Goal: Task Accomplishment & Management: Use online tool/utility

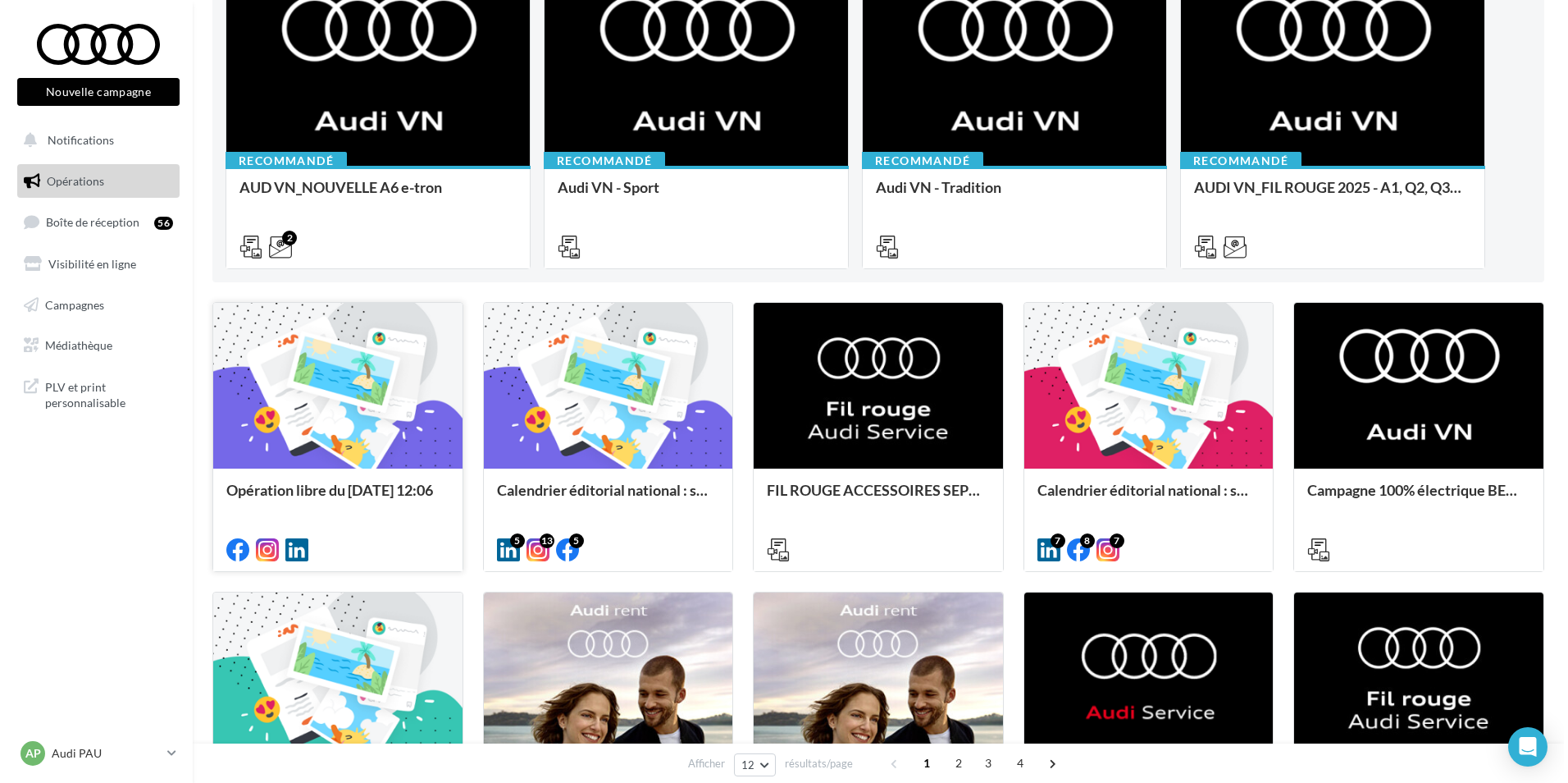
scroll to position [246, 0]
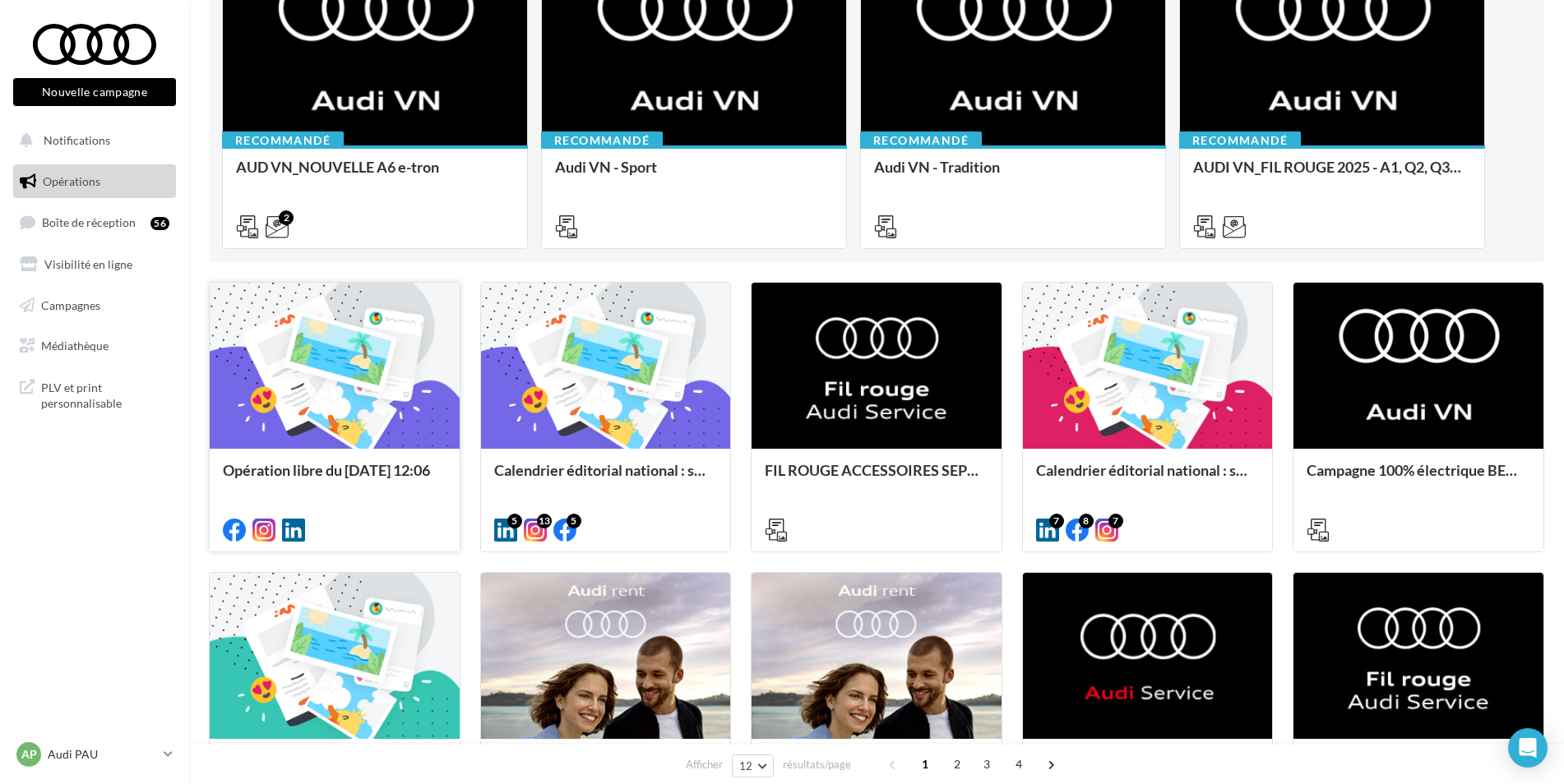
click at [357, 489] on div "Opération libre du [DATE] 12:06" at bounding box center [334, 478] width 223 height 33
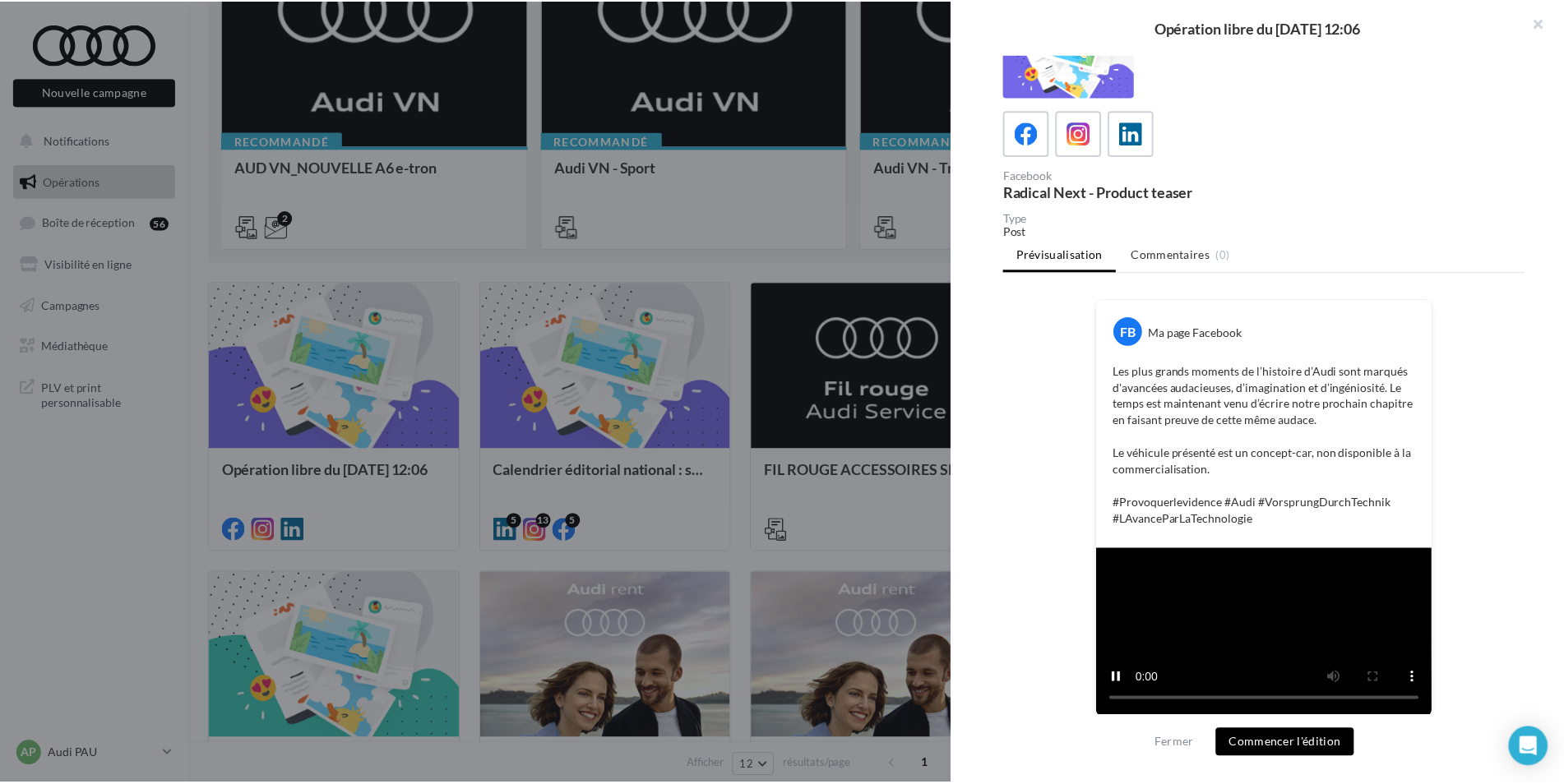
scroll to position [0, 0]
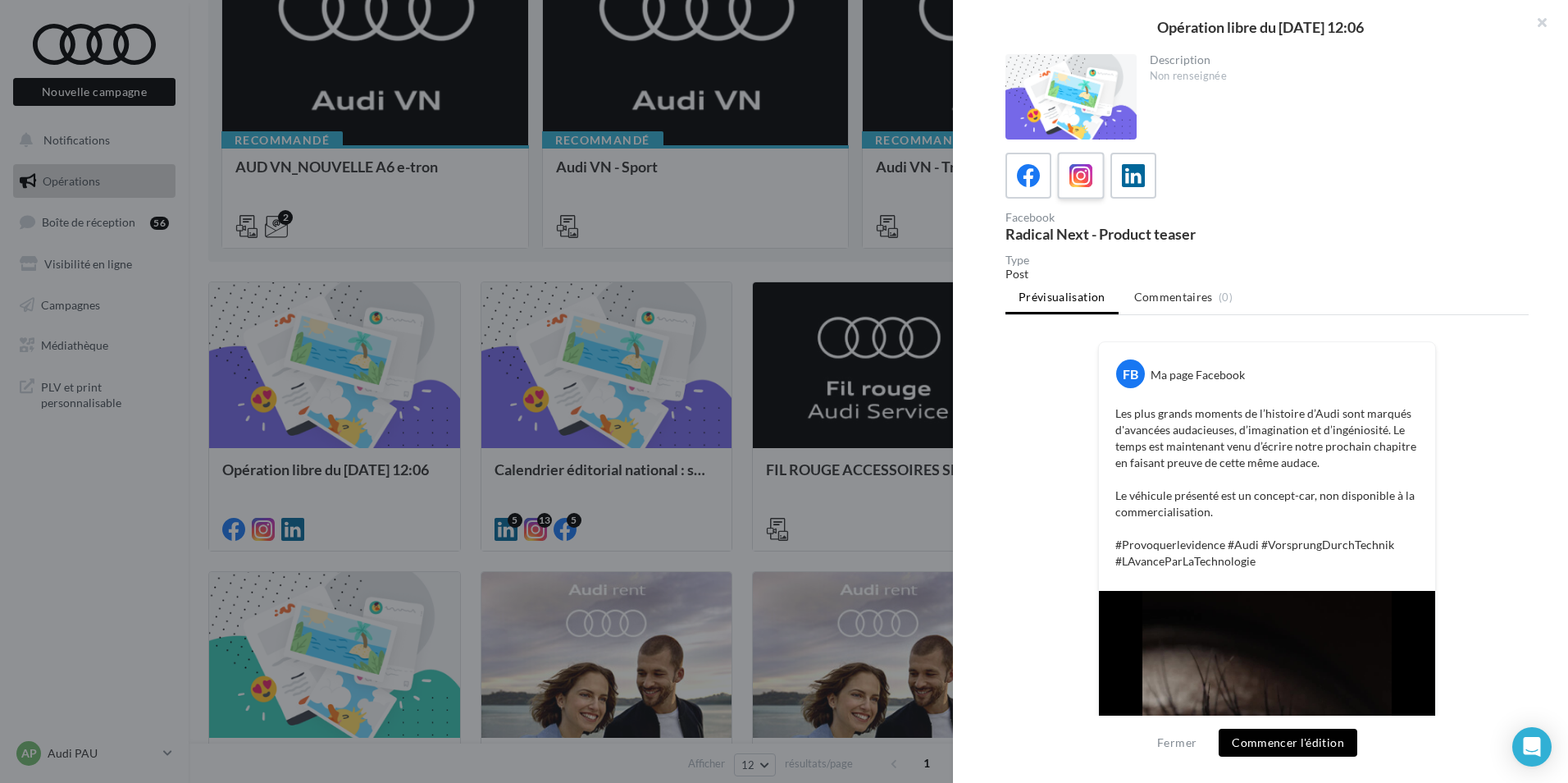
click at [1077, 186] on icon at bounding box center [1082, 176] width 24 height 24
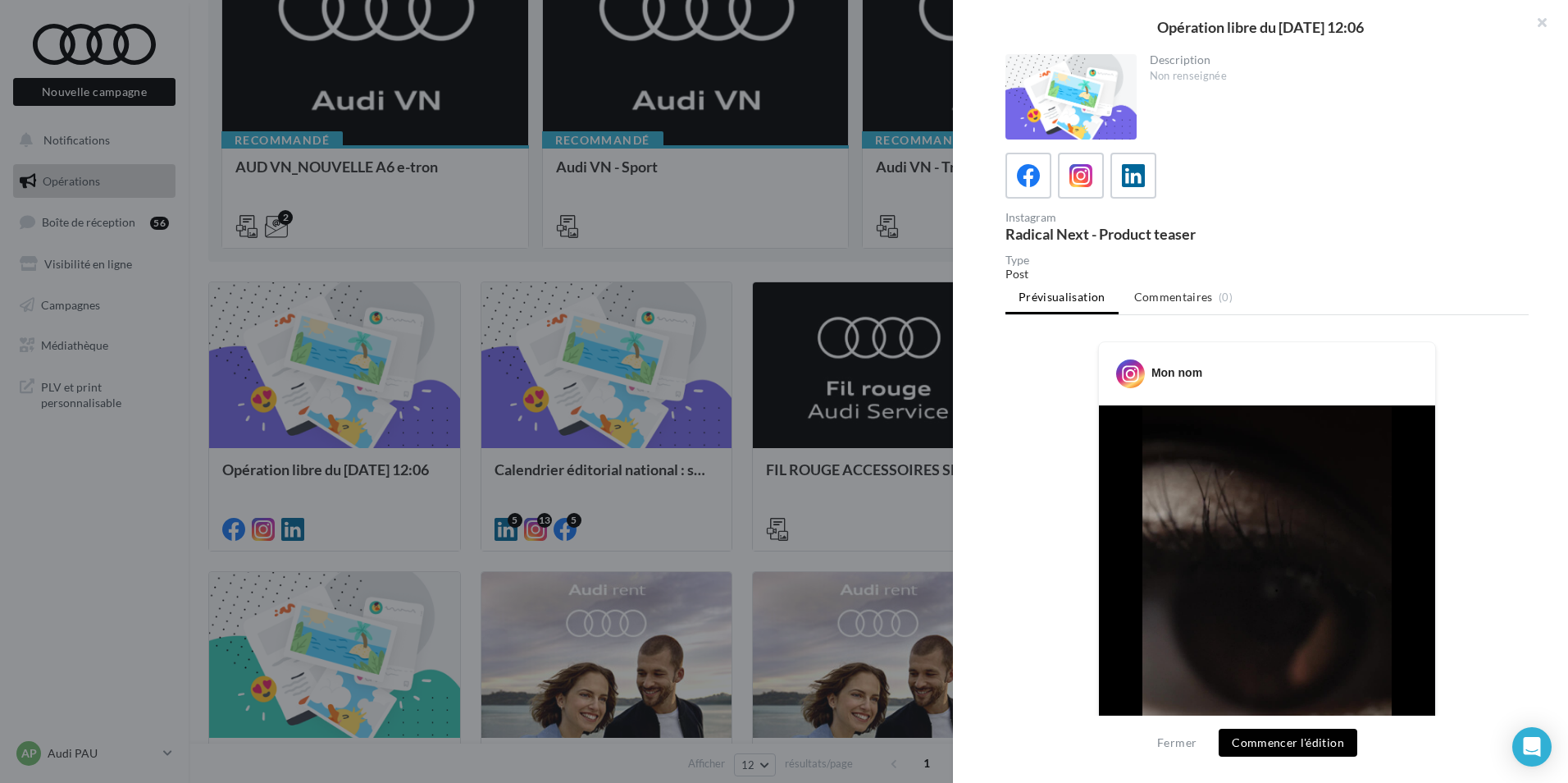
drag, startPoint x: 1543, startPoint y: 28, endPoint x: 1476, endPoint y: 53, distance: 71.5
click at [1543, 27] on button "button" at bounding box center [1535, 24] width 65 height 49
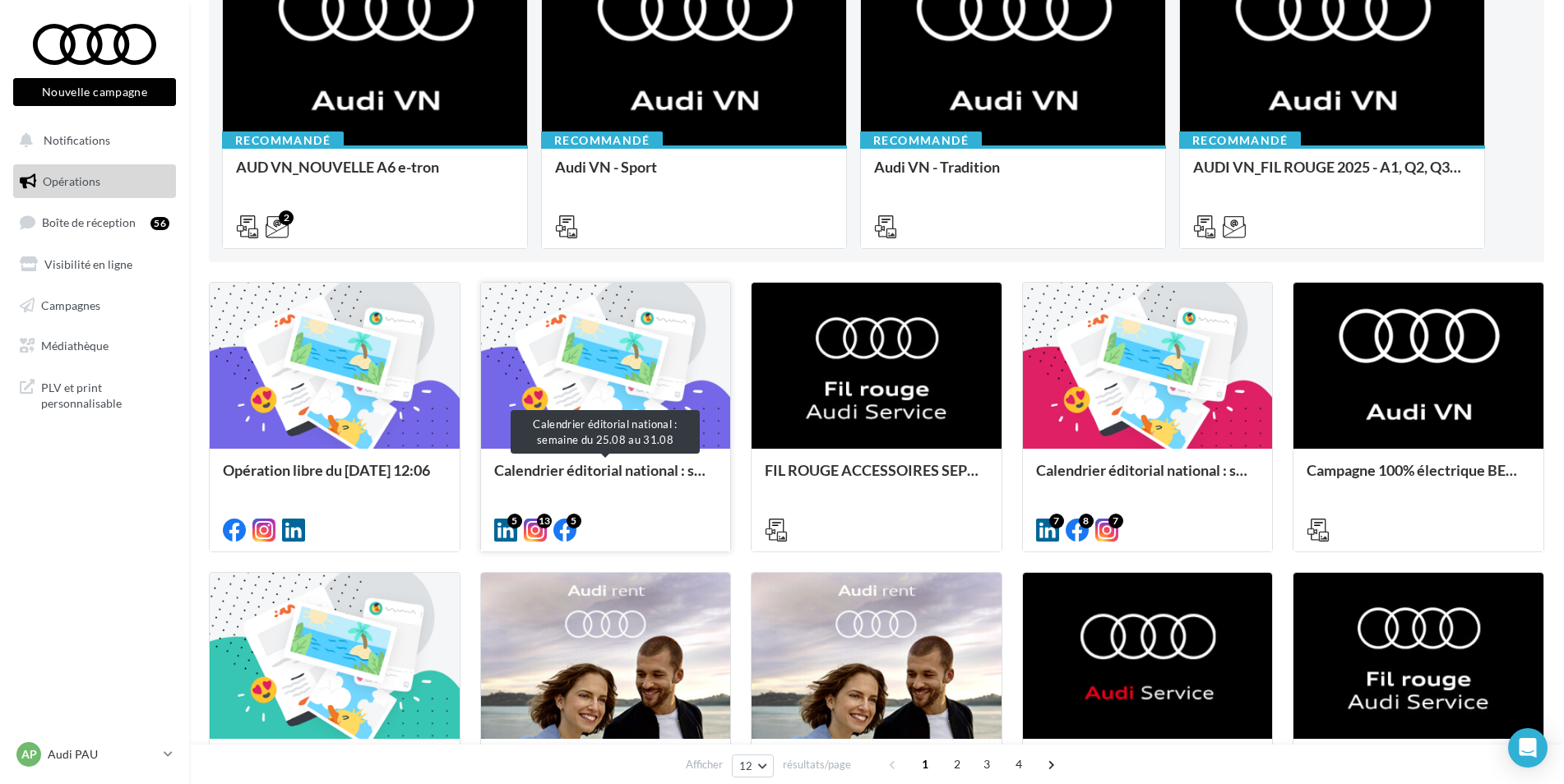
click at [596, 474] on div "Calendrier éditorial national : semaine du 25.08 au 31.08" at bounding box center [606, 478] width 223 height 33
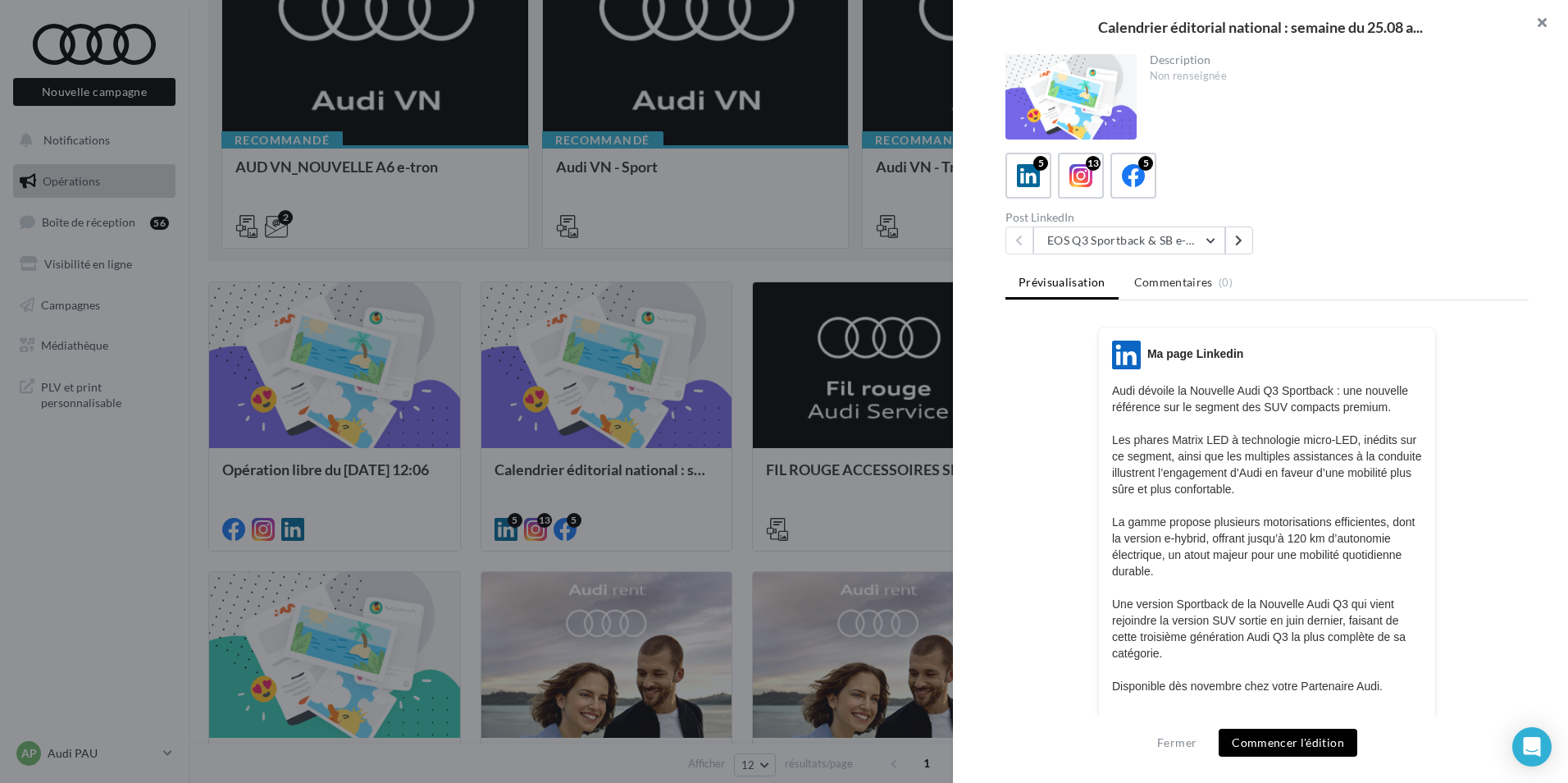
click at [1542, 25] on button "button" at bounding box center [1535, 24] width 65 height 49
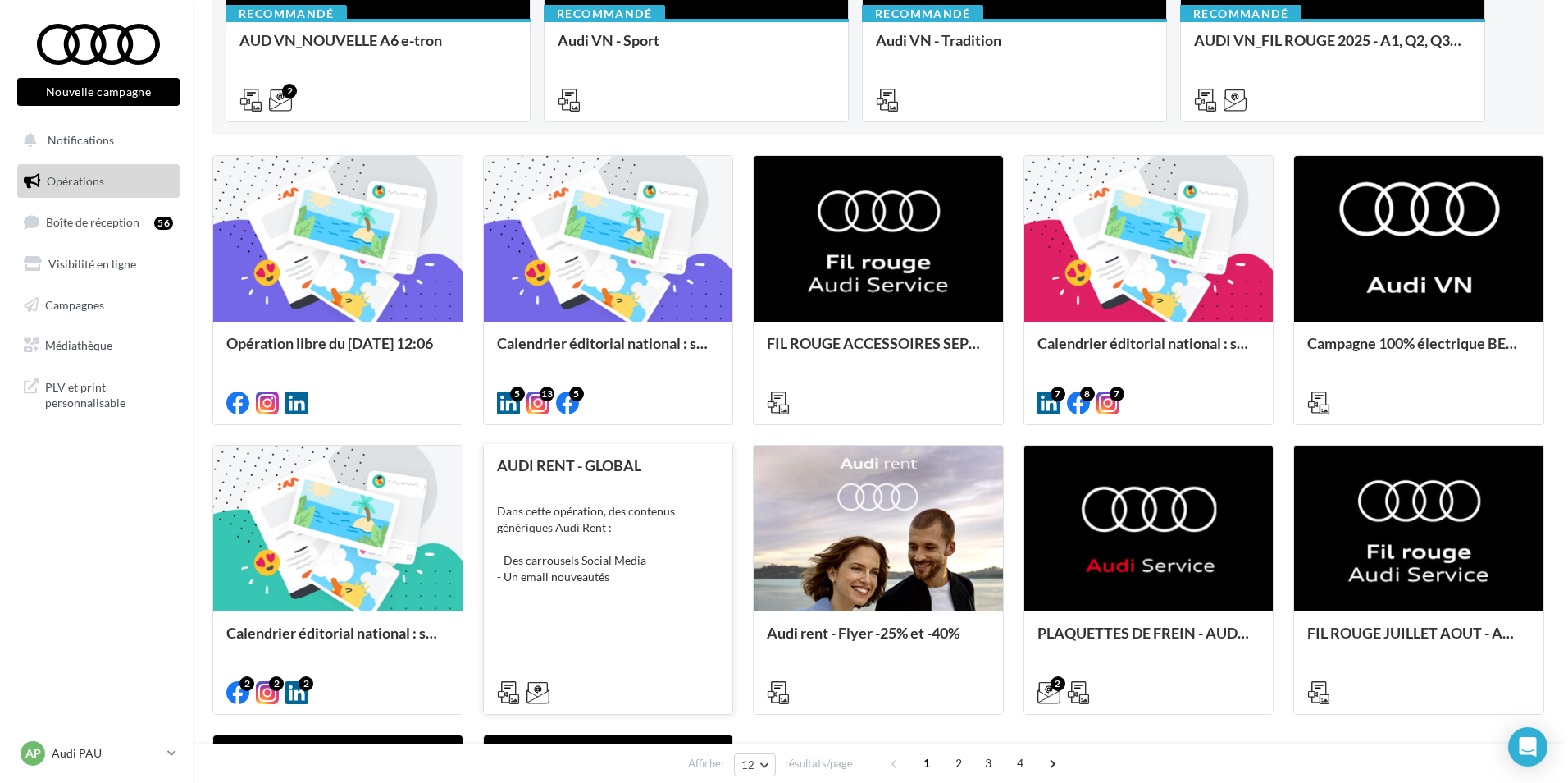
scroll to position [493, 0]
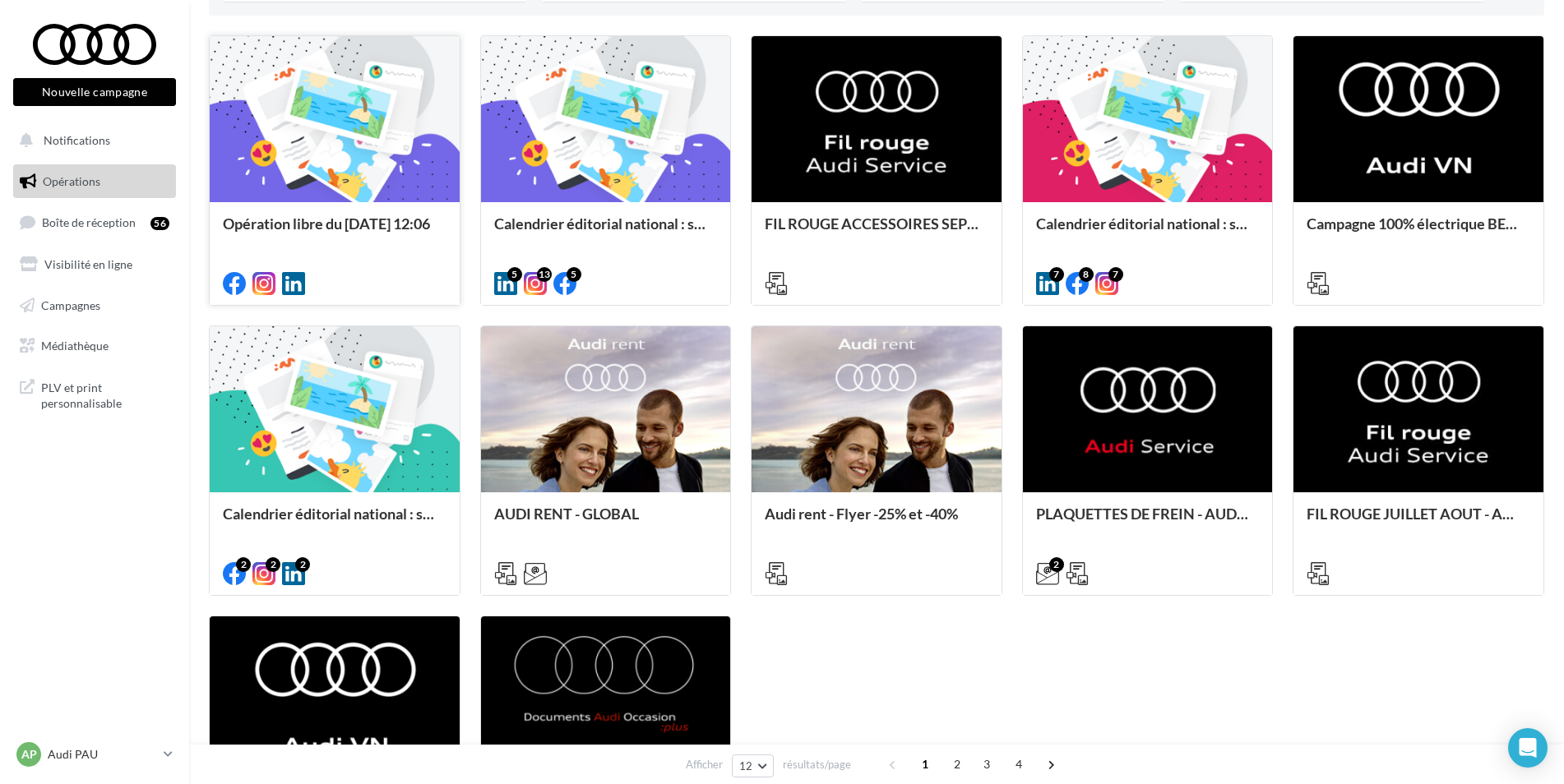
click at [343, 174] on div at bounding box center [334, 120] width 250 height 167
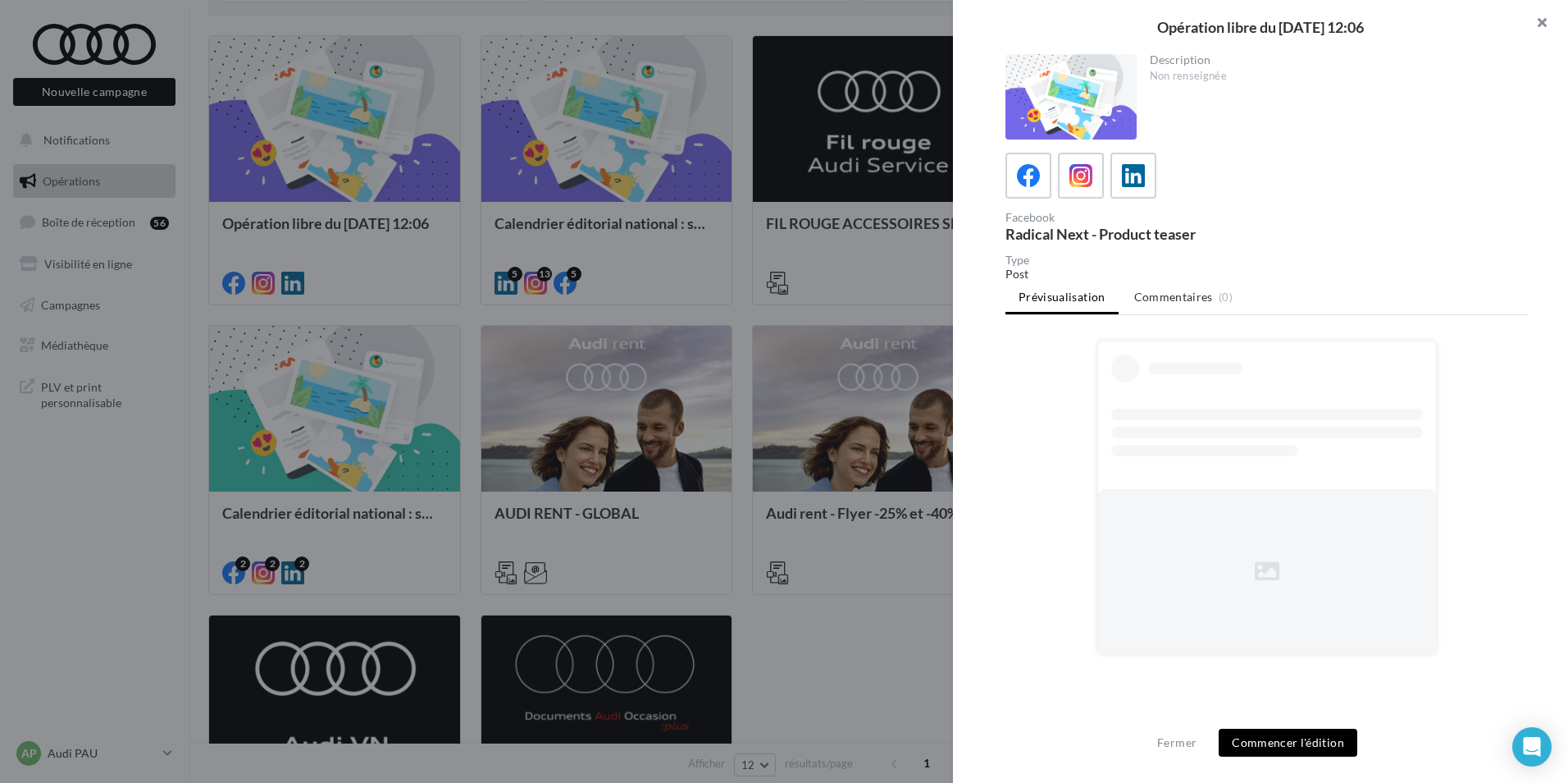
click at [1536, 16] on button "button" at bounding box center [1535, 24] width 65 height 49
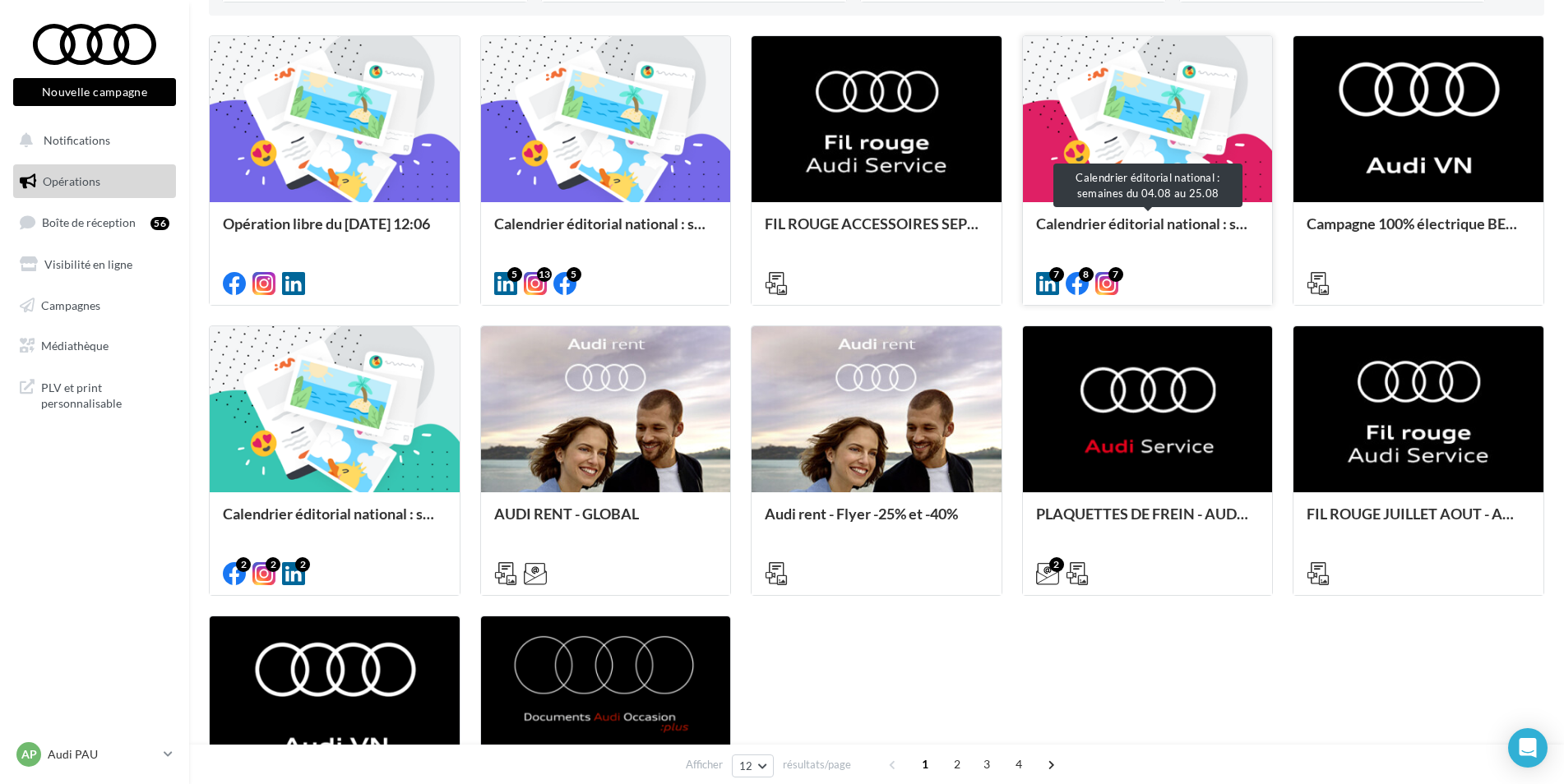
click at [1137, 215] on div "Calendrier éditorial national : semaines du 04.08 au 25.08" at bounding box center [1147, 231] width 223 height 33
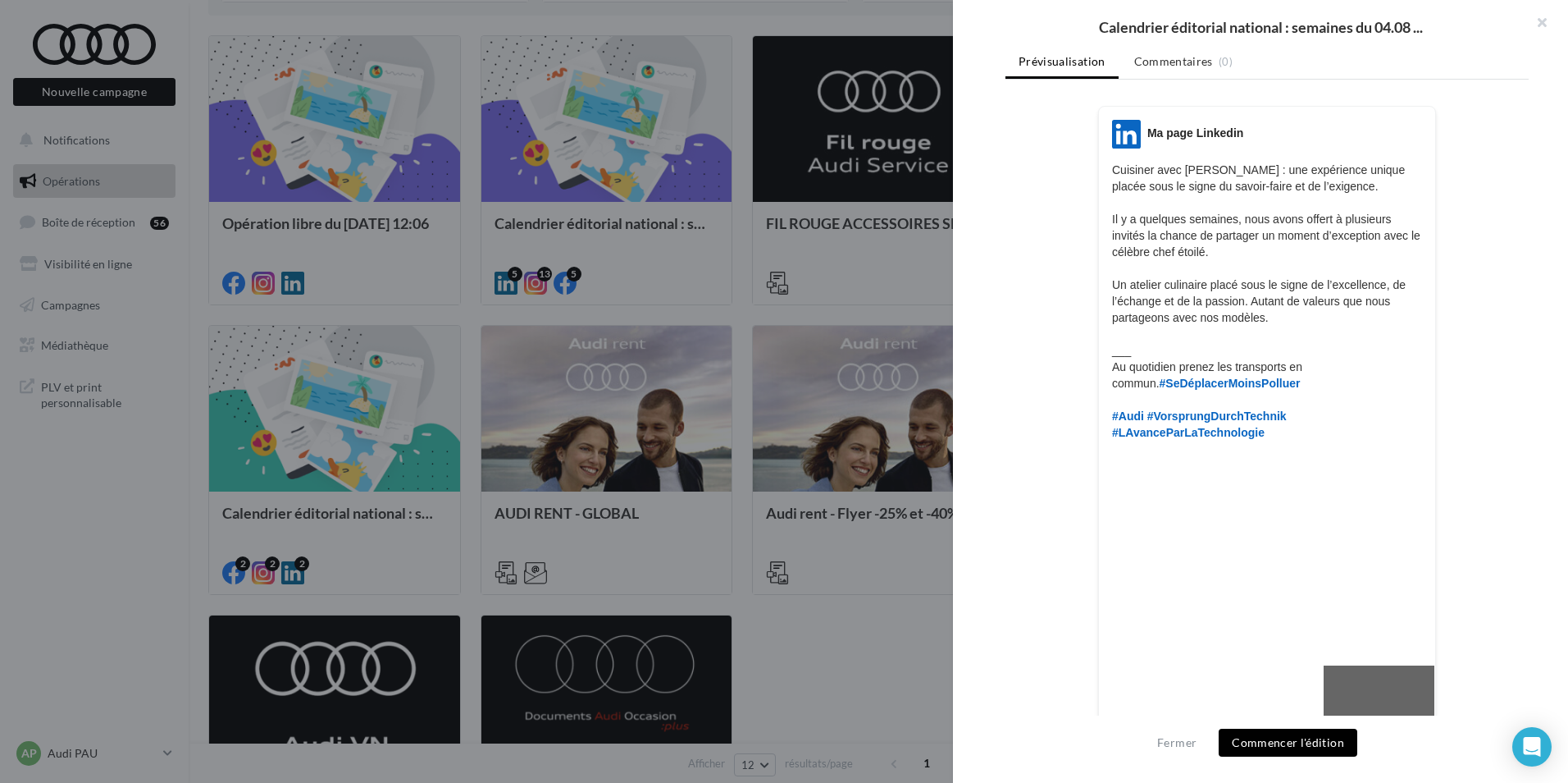
scroll to position [0, 0]
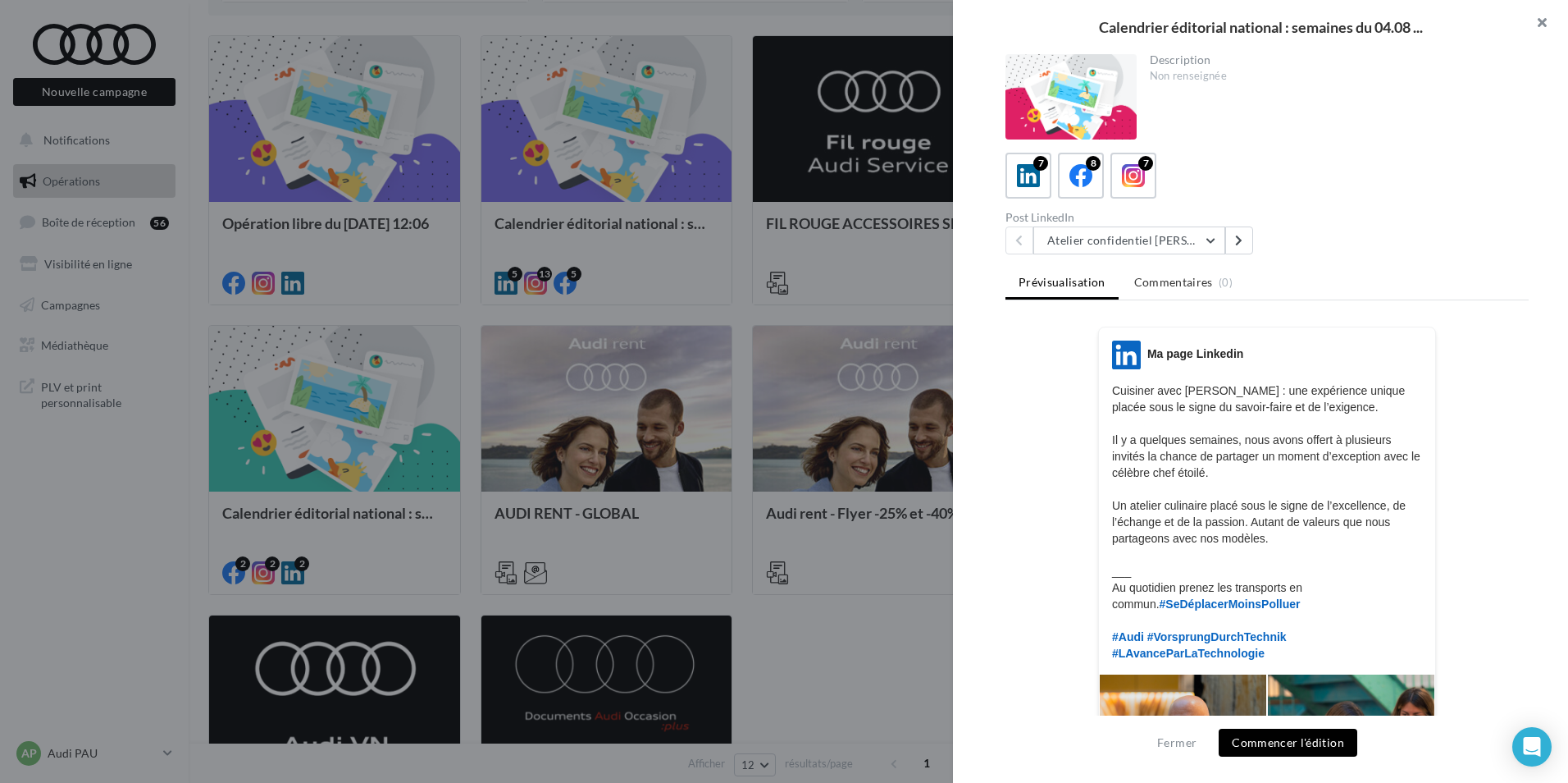
click at [1543, 19] on button "button" at bounding box center [1535, 24] width 65 height 49
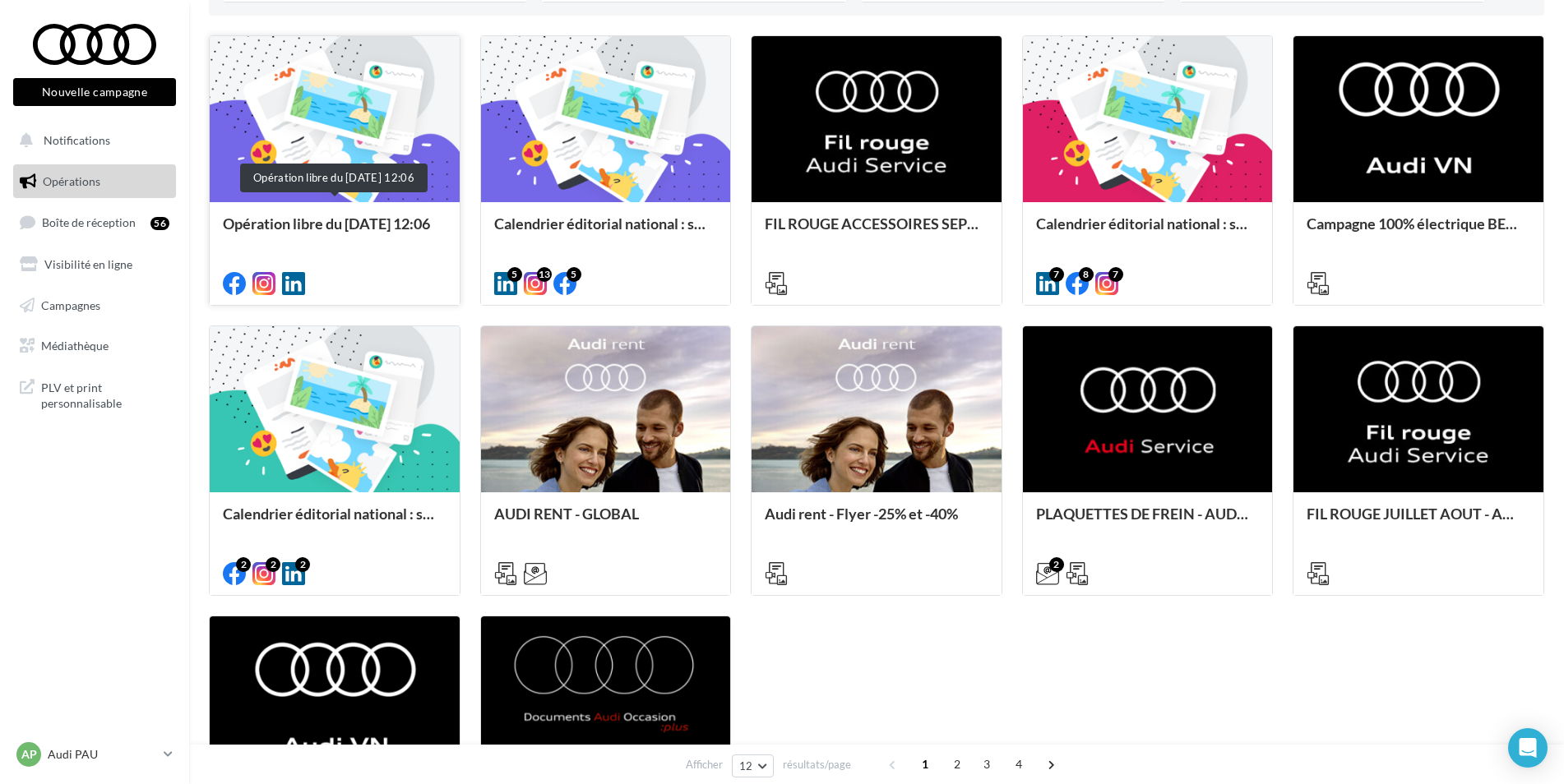
click at [356, 225] on div "Opération libre du [DATE] 12:06" at bounding box center [334, 231] width 223 height 33
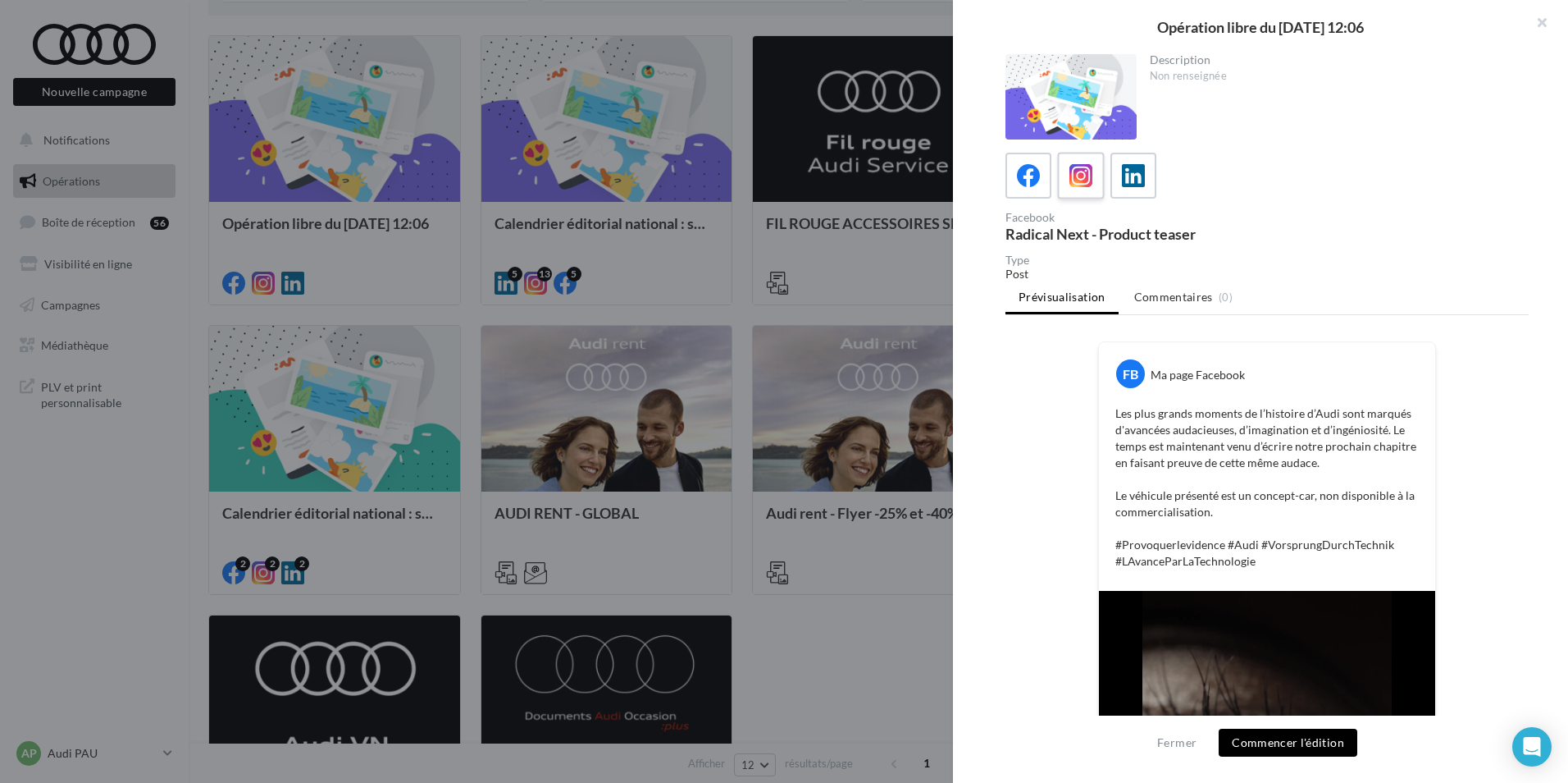
click at [1066, 168] on div at bounding box center [1081, 175] width 31 height 31
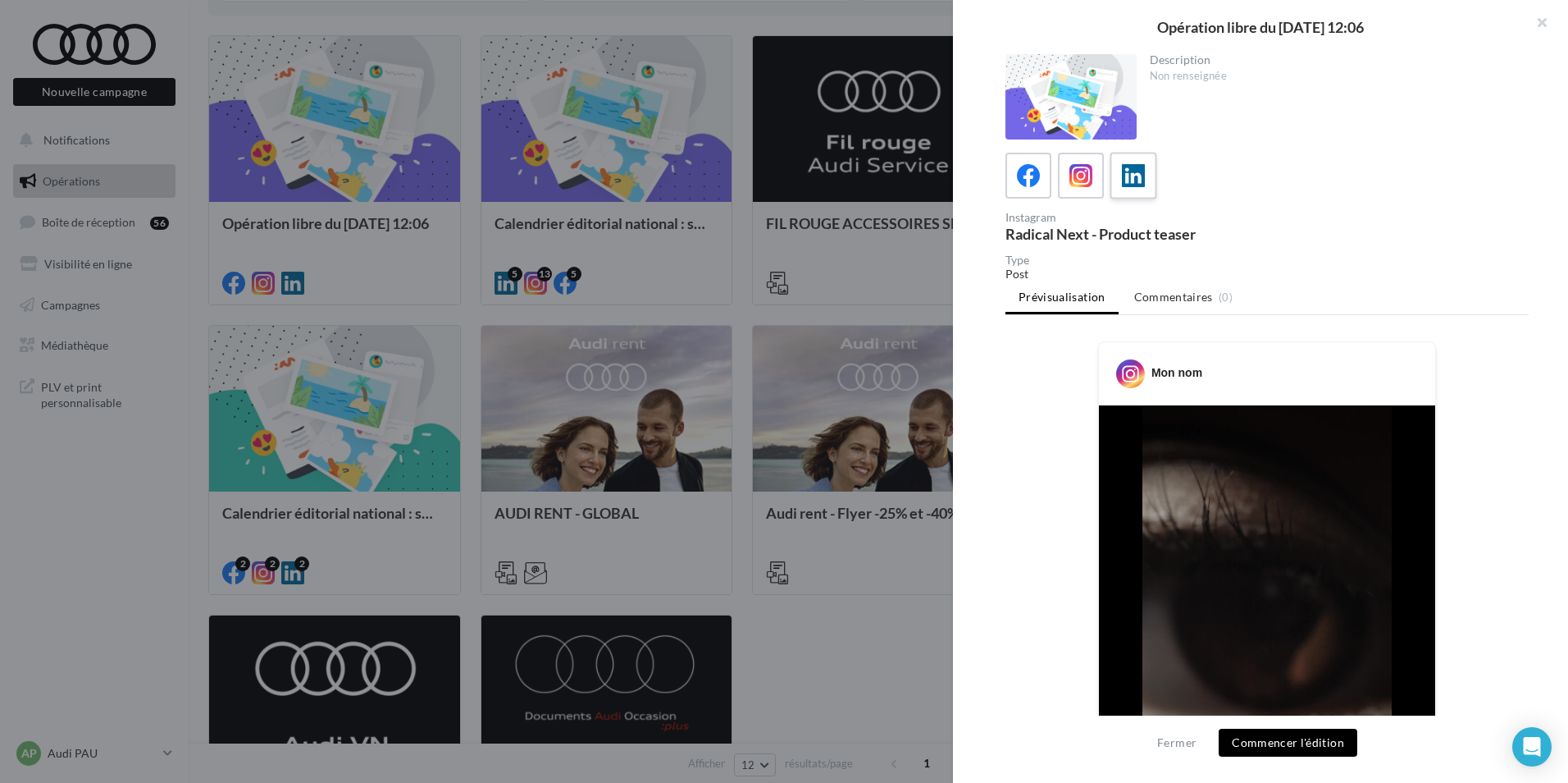
click at [1140, 175] on icon at bounding box center [1134, 176] width 24 height 24
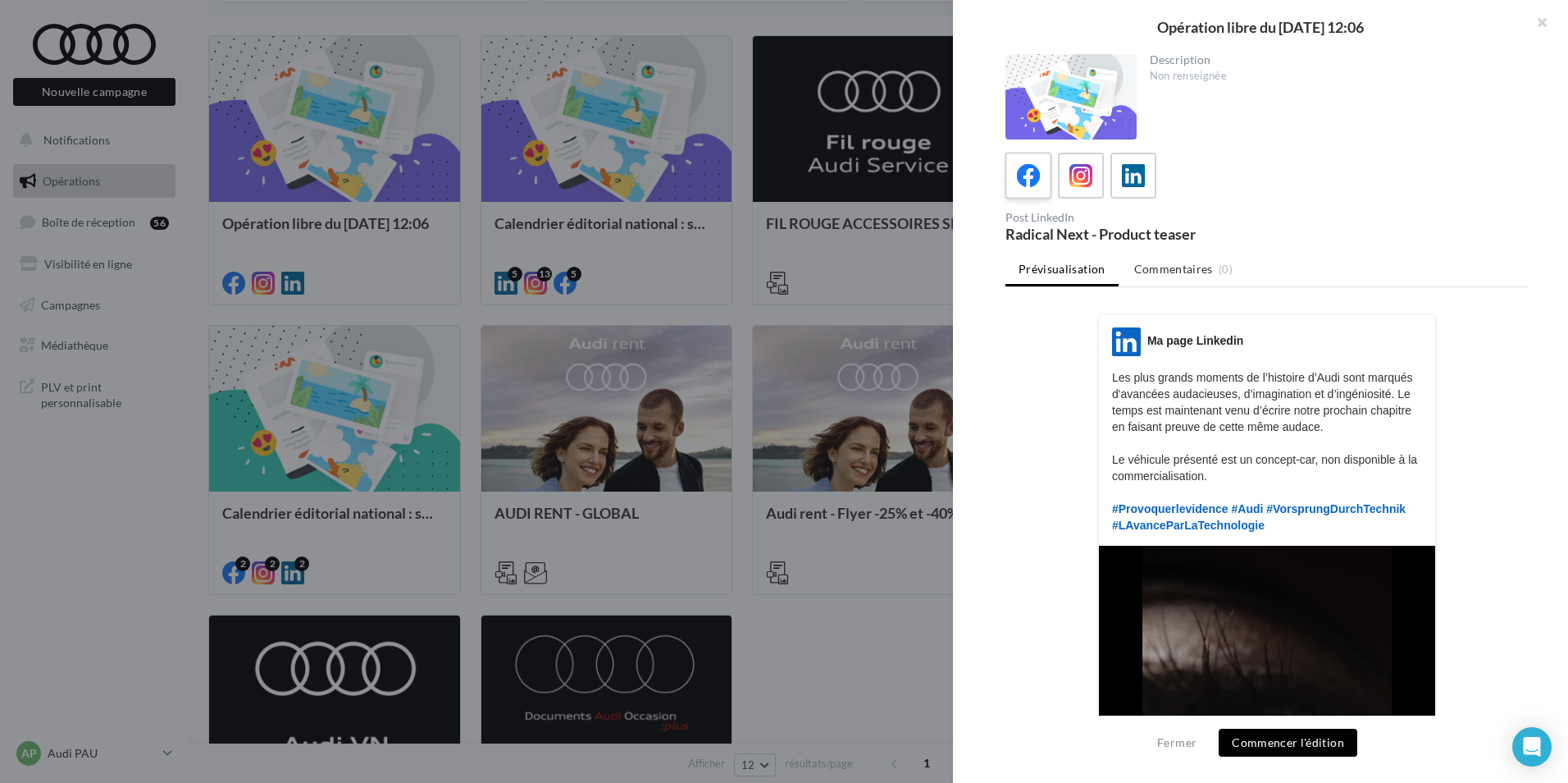
click at [1037, 180] on icon at bounding box center [1029, 176] width 24 height 24
